Goal: Task Accomplishment & Management: Complete application form

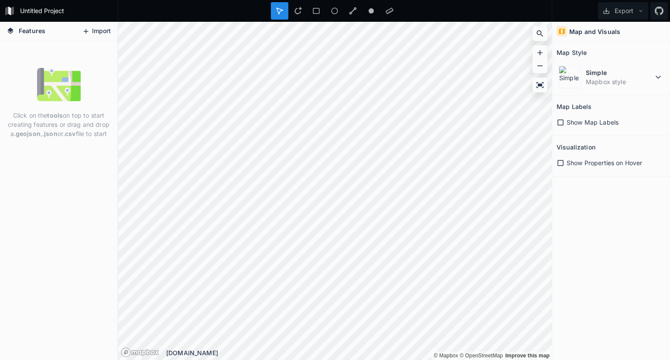
click at [92, 28] on button "Import" at bounding box center [97, 31] width 38 height 14
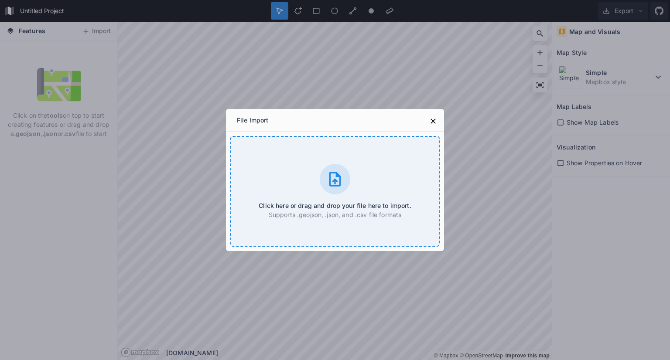
click at [296, 155] on div "Click here or drag and drop your file here to import. Supports .geojson, .json,…" at bounding box center [334, 191] width 209 height 111
click at [326, 164] on div "Click here or drag and drop your file here to import. Supports .geojson, .json,…" at bounding box center [334, 191] width 209 height 111
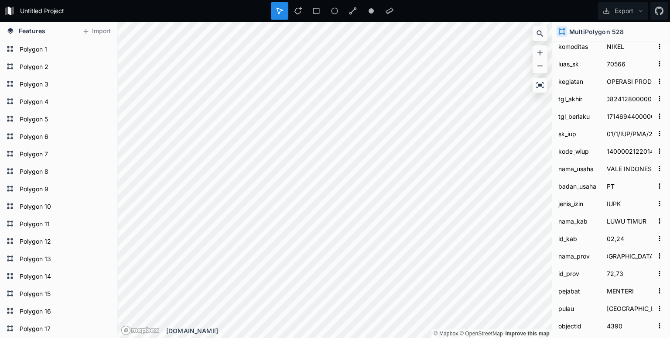
scroll to position [253, 0]
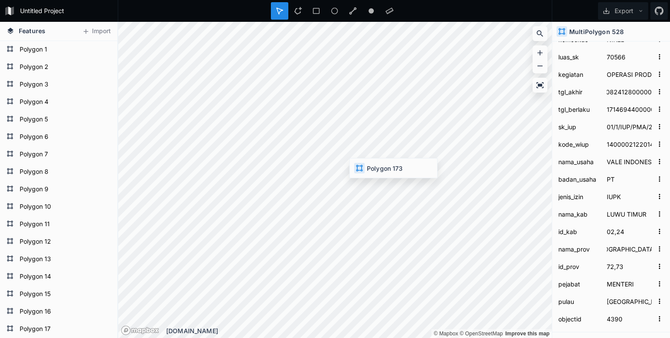
type input "[GEOGRAPHIC_DATA], [GEOGRAPHIC_DATA]"
type input "05PK0057"
type input "GEN VII"
type input "-"
type input "NIKEL DMP"
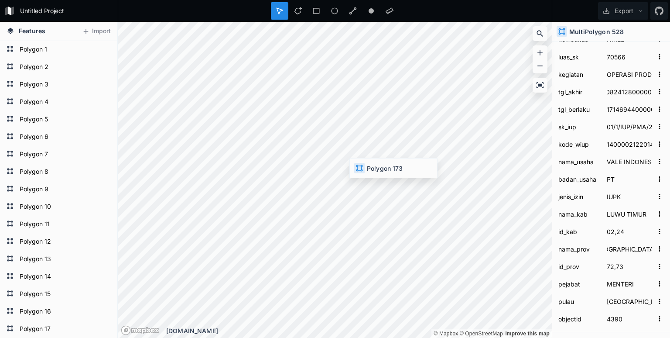
type input "45065"
type input "2466349200000"
type input "1577638800000"
type input "239.K/30/DJB/2019"
type input "1600002122014126"
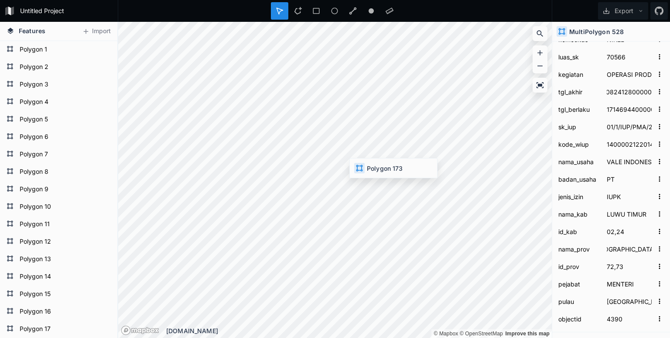
type input "WEDA BAY NICKEL"
type input "KK"
type input "[GEOGRAPHIC_DATA], [GEOGRAPHIC_DATA]"
type input "06,02"
type input "[GEOGRAPHIC_DATA]"
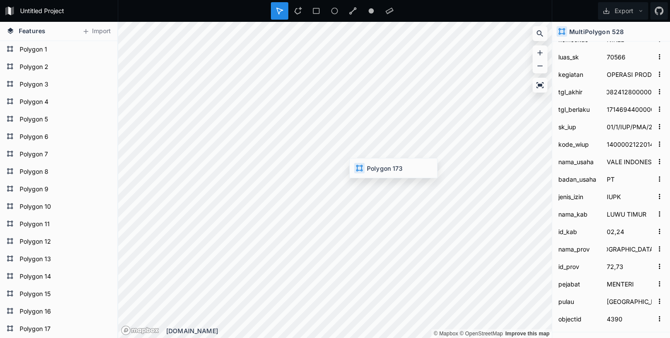
type input "82"
type input "[GEOGRAPHIC_DATA]"
type input "1630"
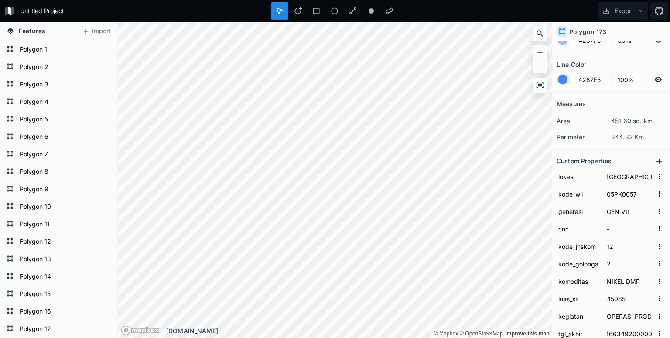
scroll to position [26, 0]
type input "KAB. [DATE] AMPAT"
type input "96PK0053"
type input "NIKEL"
type input "13136"
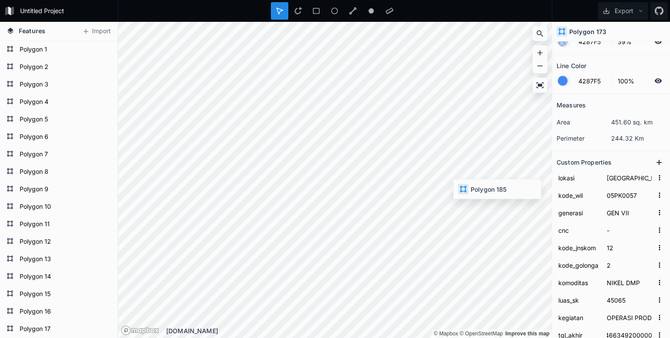
type input "2458659600000"
type input "1511974800000"
type input "430.K/30/DJB/2017"
type input "1500002122014138"
type input "GAG NIKEL"
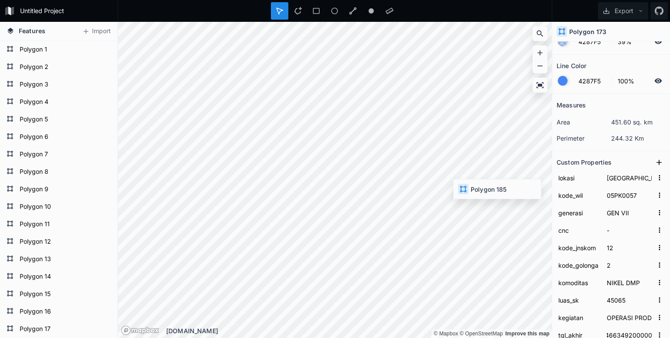
type input "[DATE] AMPAT"
type input "03"
type input "PAPUA BARAT DAYA"
type input "96"
type input "[GEOGRAPHIC_DATA]"
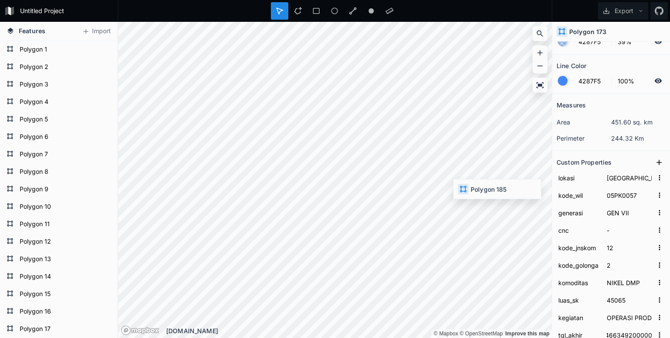
type input "1702"
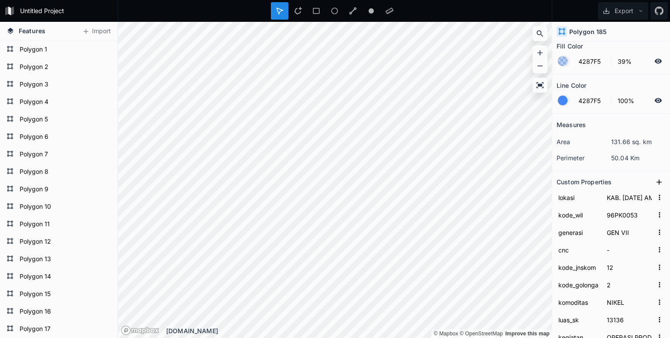
scroll to position [0, 0]
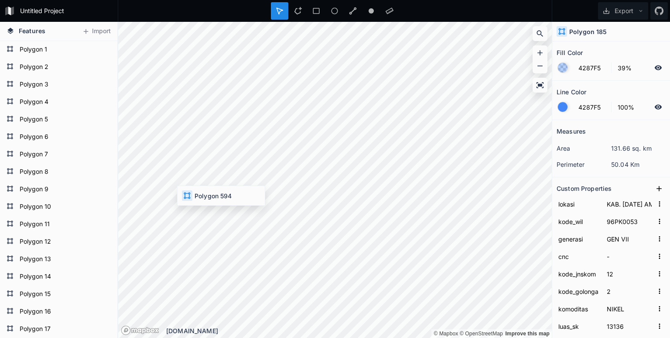
type input "KEC. TALIABU BARAT, [GEOGRAPHIC_DATA]. KEP SULA"
type input "CNC-1"
type input "33"
type input "BESI"
type input "18302"
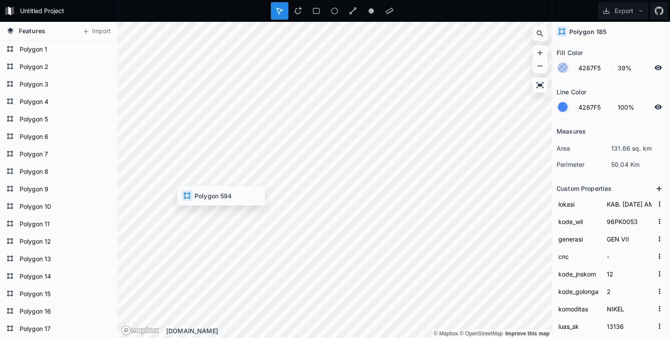
type input "2041520400000"
type input "1522688400000"
type input "502/9/DPMPTSP/IV/2018"
type input "3682052332014036"
type input "TALIABU MINERALINDO SEJAHTERA"
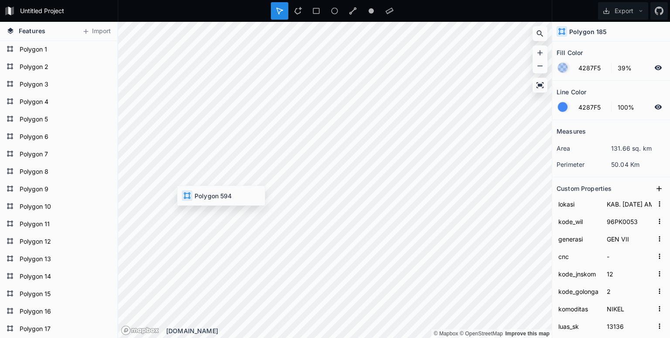
type input "IUP"
type input "[GEOGRAPHIC_DATA]"
type input "05"
type input "[GEOGRAPHIC_DATA]"
type input "82"
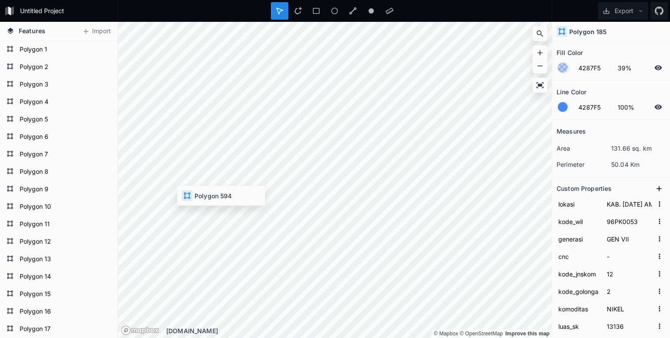
type input "GUBERNUR"
type input "[GEOGRAPHIC_DATA]"
type input "4723"
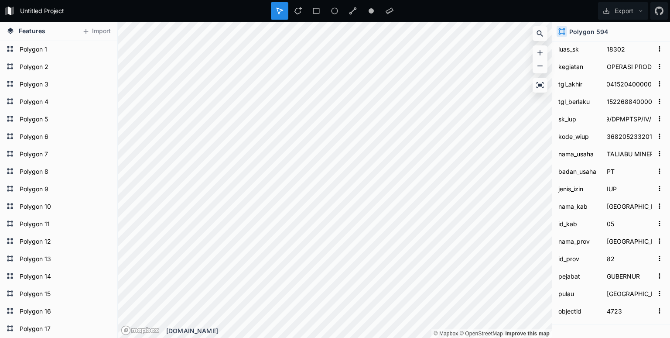
scroll to position [291, 0]
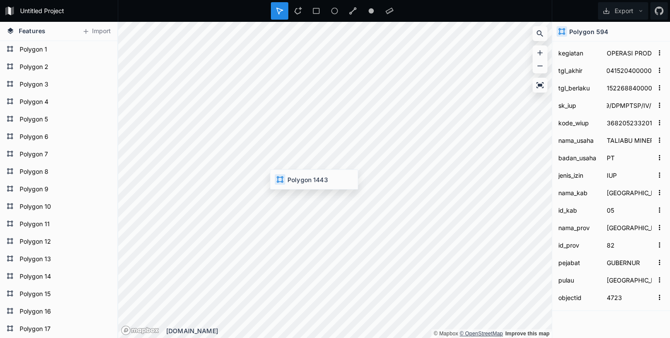
type input "[GEOGRAPHIC_DATA], TALIBU BARAT LAUT, [GEOGRAPHIC_DATA], [GEOGRAPHIC_DATA]"
type input "IUP PMA"
type input "BIJIH BESI"
type input "22332.98"
type input "1889456400000"
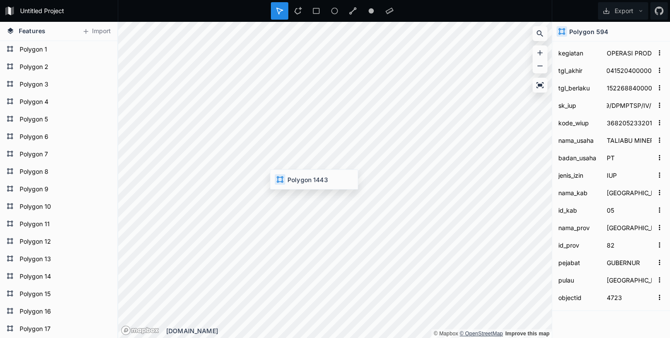
type input "1506013200000"
type input "49/1/IUP/PMA/2017"
type input "1600002332017001"
type input "ADIDAYA TANGGUH"
type input "PULAU [GEOGRAPHIC_DATA]"
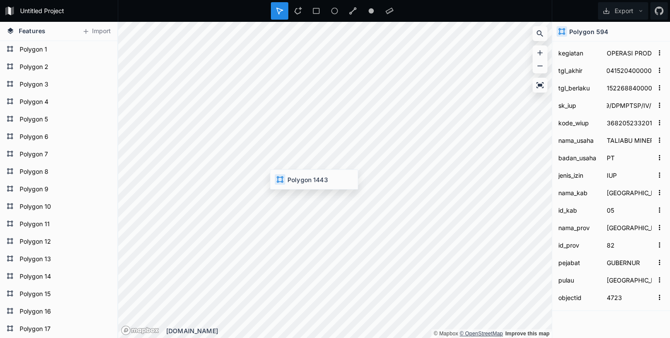
type input "08"
type input "MENTERI"
type input "144806"
type input "[GEOGRAPHIC_DATA], [GEOGRAPHIC_DATA]"
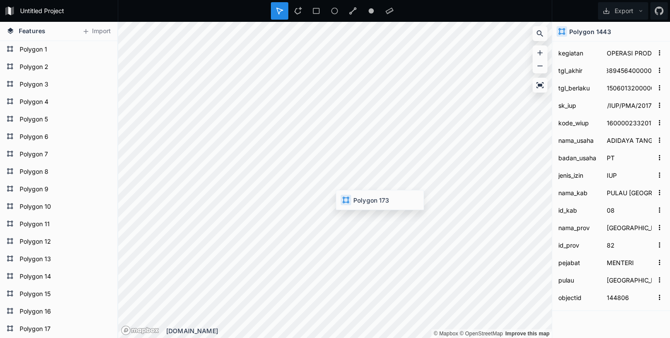
type input "05PK0057"
type input "GEN VII"
type input "-"
type input "12"
type input "NIKEL DMP"
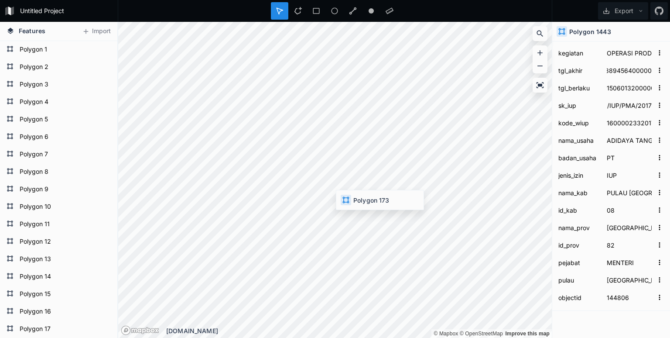
type input "45065"
type input "2466349200000"
type input "1577638800000"
type input "239.K/30/DJB/2019"
type input "1600002122014126"
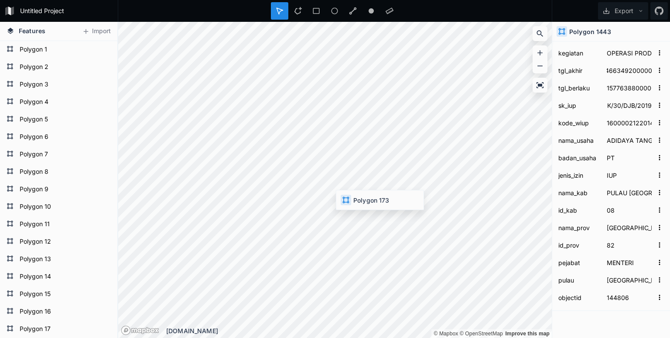
type input "WEDA BAY NICKEL"
type input "KK"
type input "[GEOGRAPHIC_DATA], [GEOGRAPHIC_DATA]"
type input "06,02"
type input "1630"
